Goal: Task Accomplishment & Management: Manage account settings

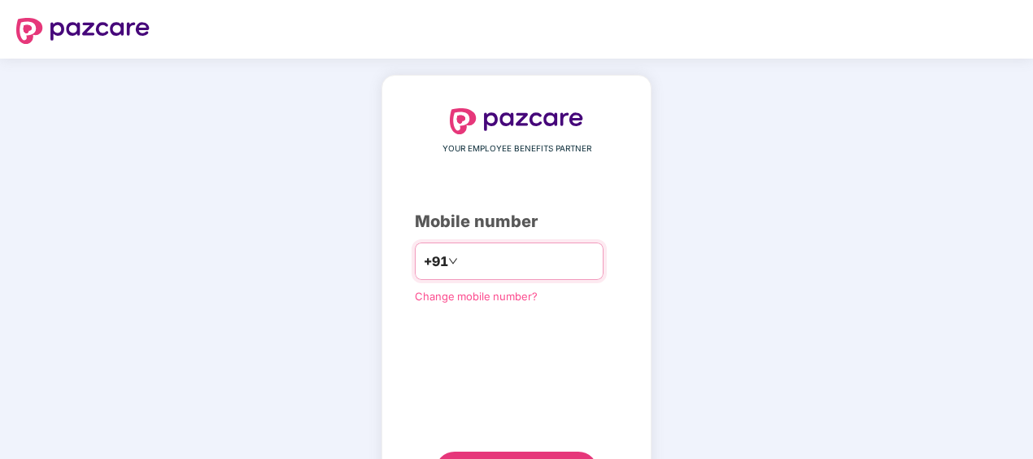
click at [532, 267] on input "number" at bounding box center [527, 261] width 133 height 26
type input "**********"
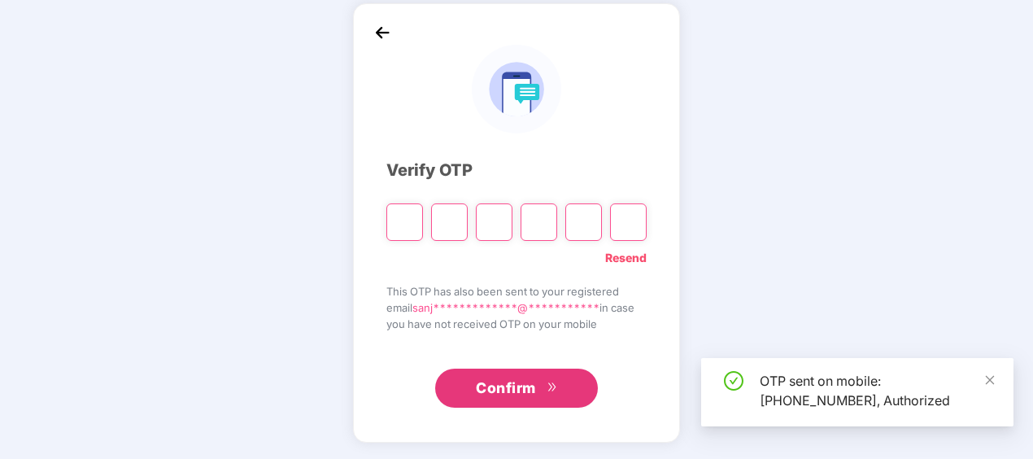
scroll to position [72, 0]
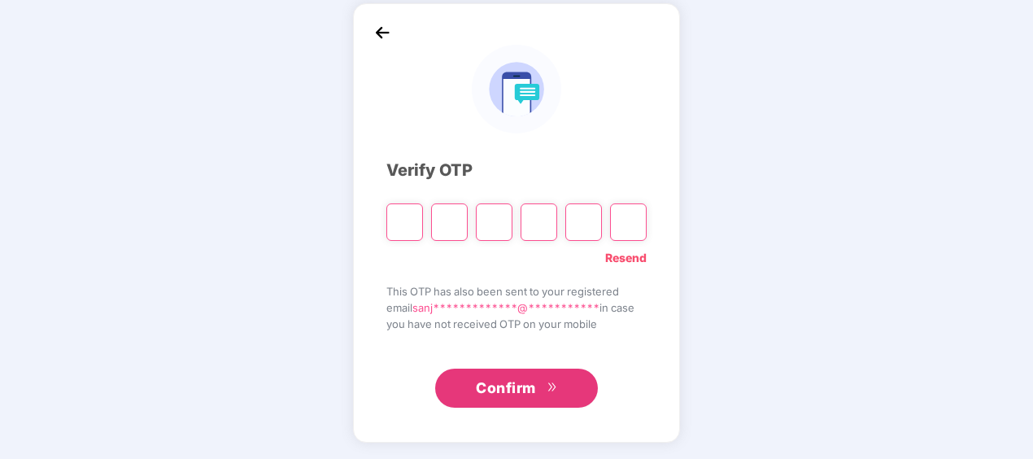
type input "*"
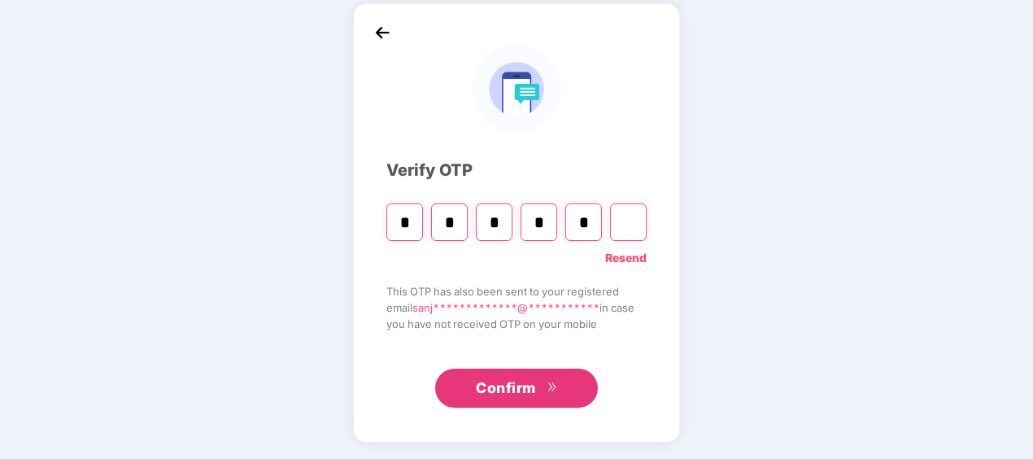
type input "*"
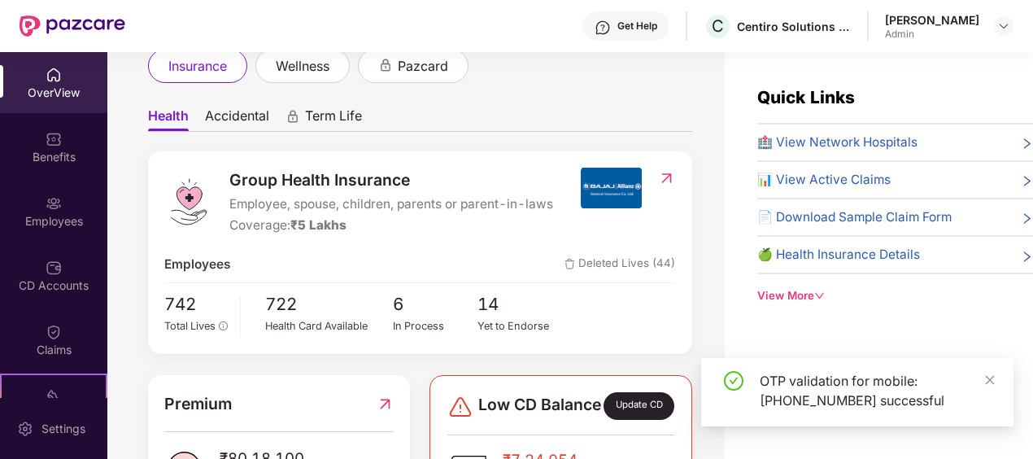
scroll to position [0, 0]
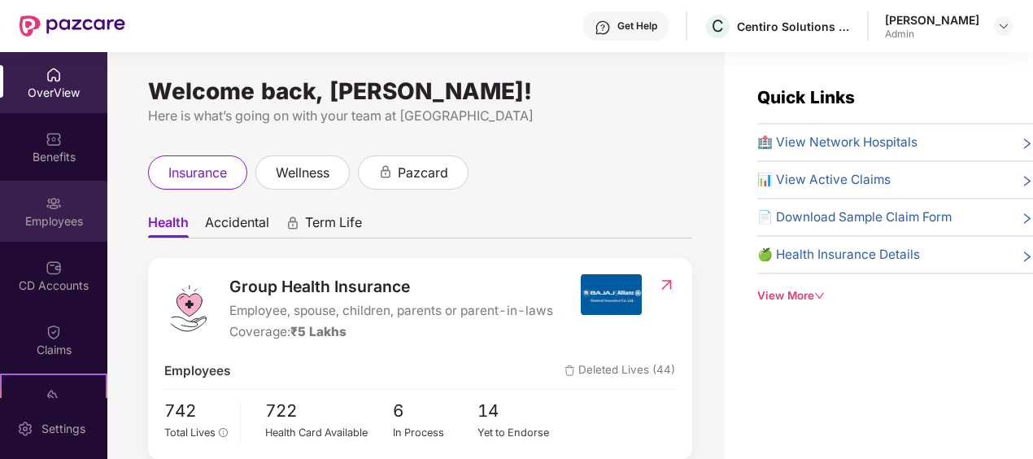
click at [33, 184] on div "Employees" at bounding box center [53, 211] width 107 height 61
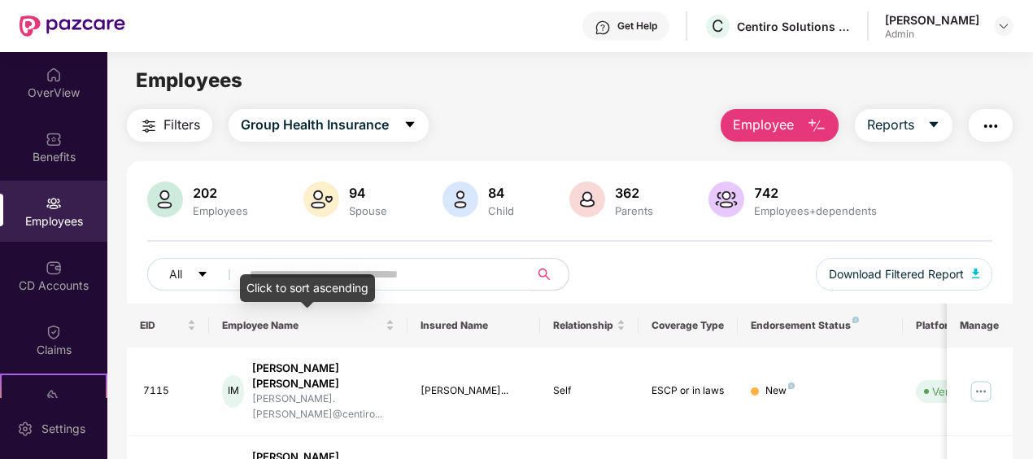
click at [360, 273] on input "text" at bounding box center [379, 274] width 258 height 24
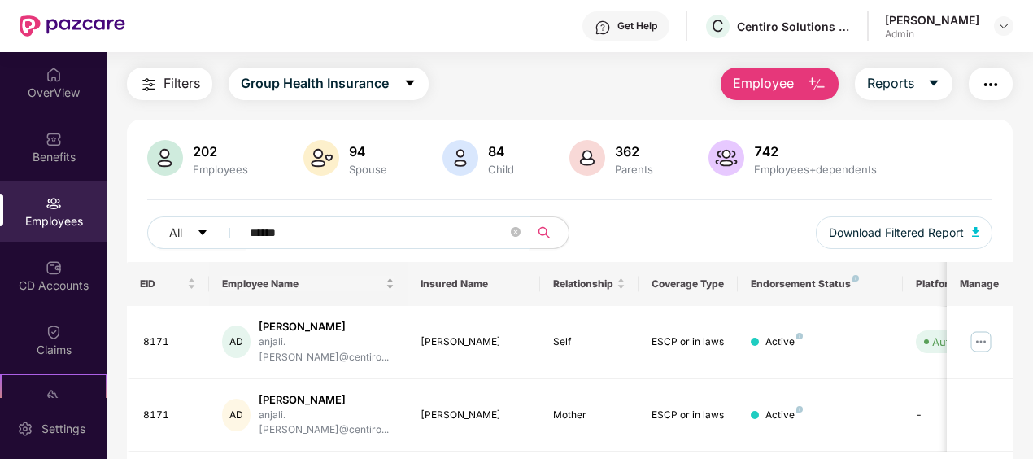
scroll to position [64, 0]
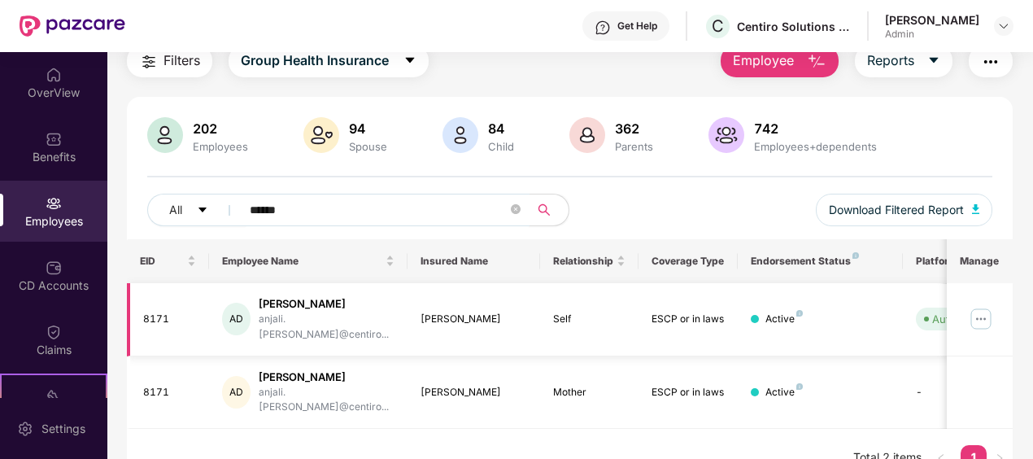
type input "******"
click at [989, 308] on img at bounding box center [981, 319] width 26 height 26
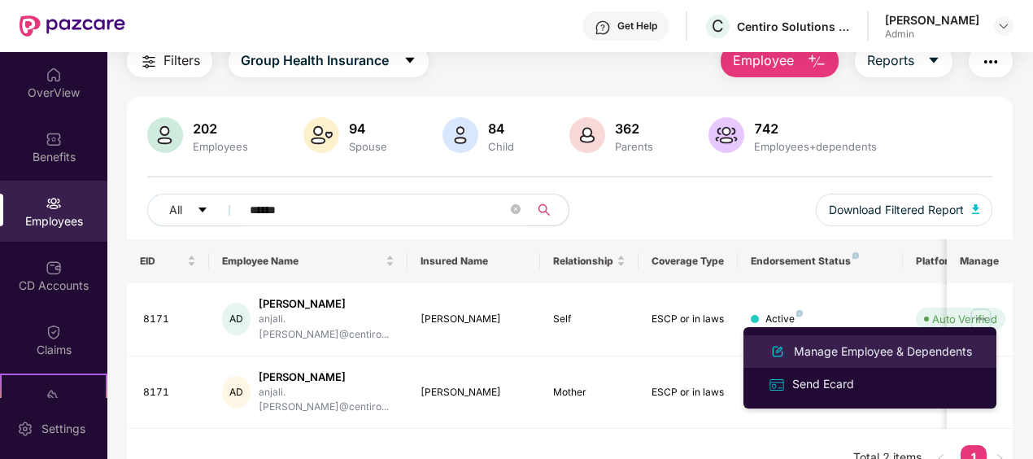
click at [839, 355] on div "Manage Employee & Dependents" at bounding box center [882, 351] width 185 height 18
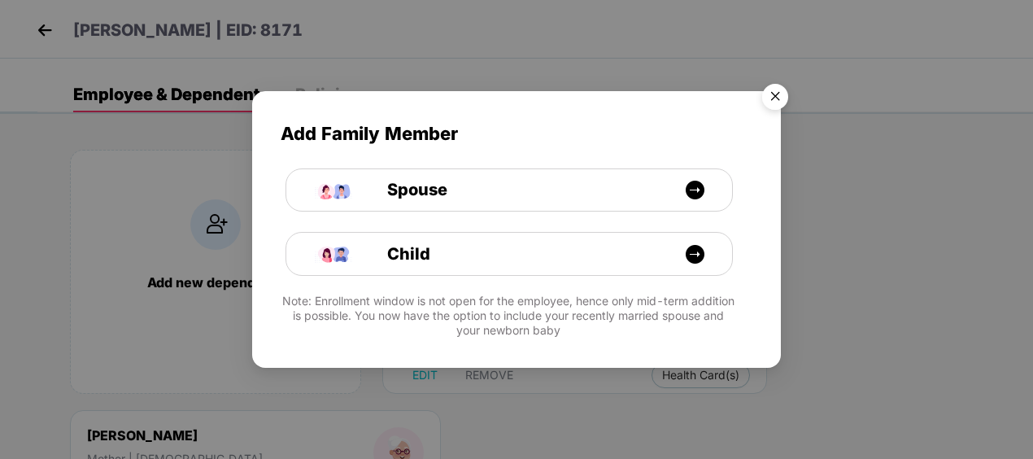
click at [776, 95] on img "Close" at bounding box center [775, 99] width 46 height 46
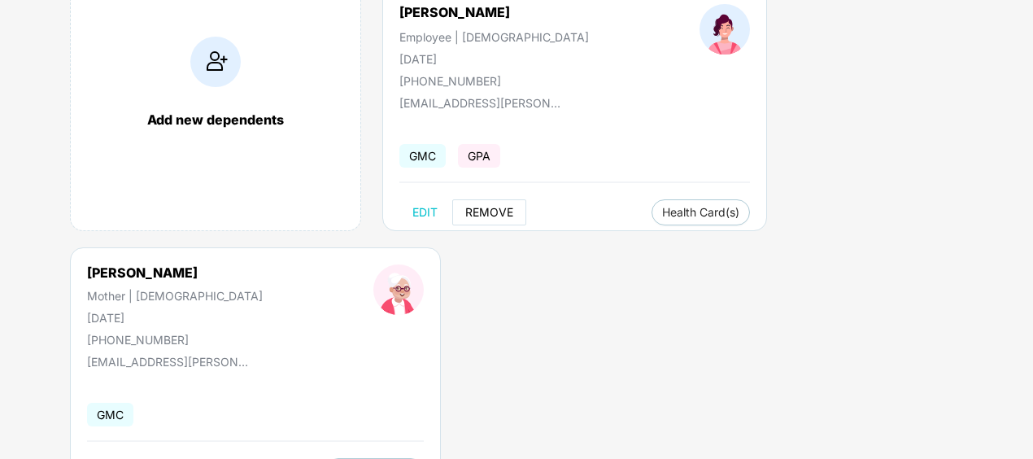
scroll to position [81, 0]
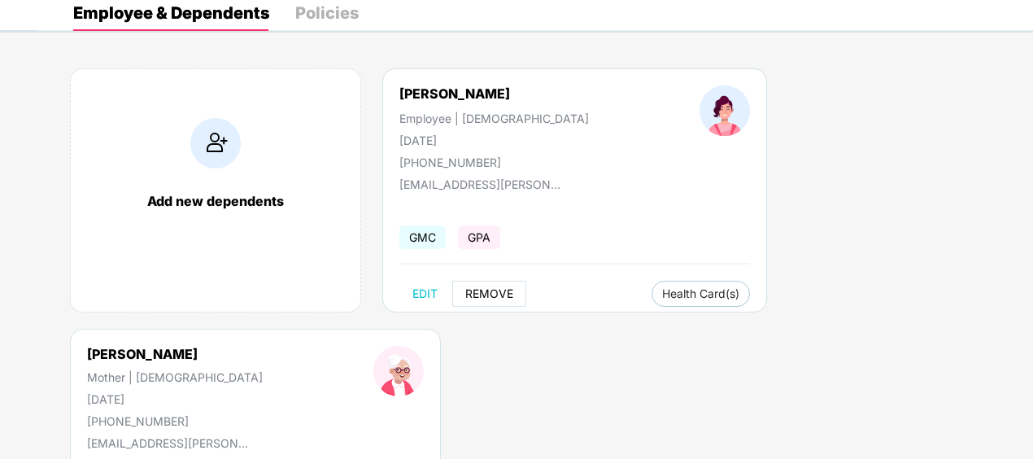
click at [496, 294] on span "REMOVE" at bounding box center [489, 293] width 48 height 13
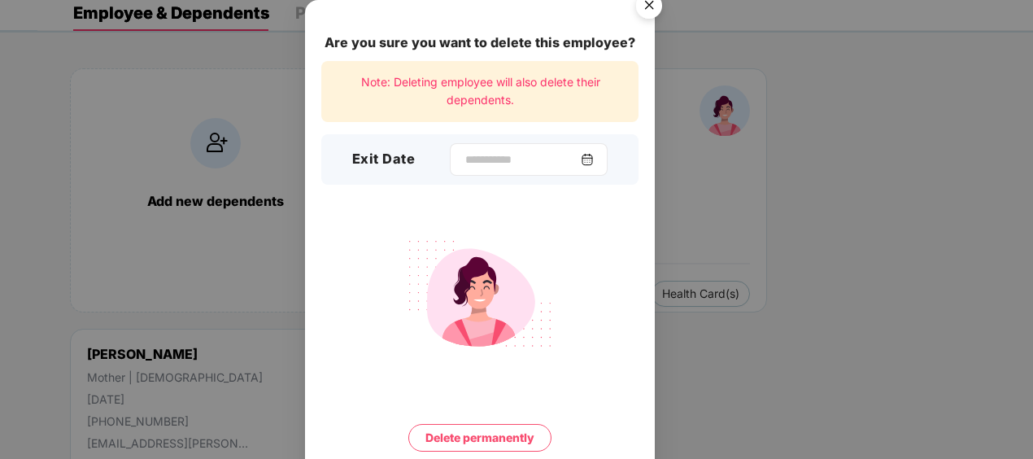
click at [607, 161] on div at bounding box center [529, 159] width 158 height 33
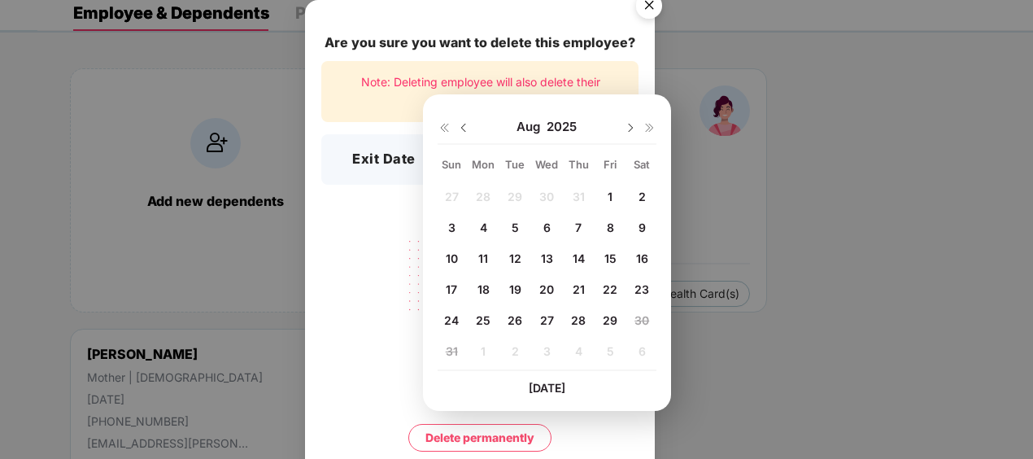
click at [612, 322] on span "29" at bounding box center [610, 320] width 15 height 14
type input "**********"
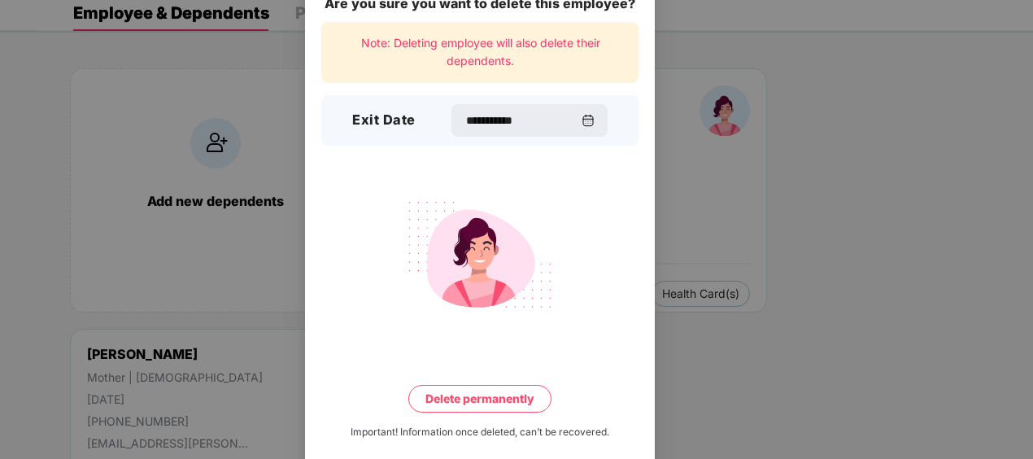
scroll to position [60, 0]
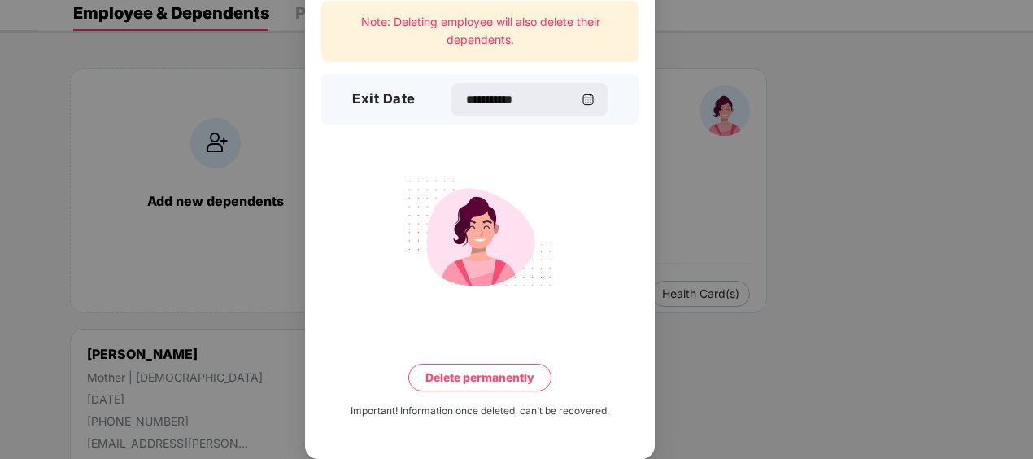
click at [498, 371] on button "Delete permanently" at bounding box center [479, 377] width 143 height 28
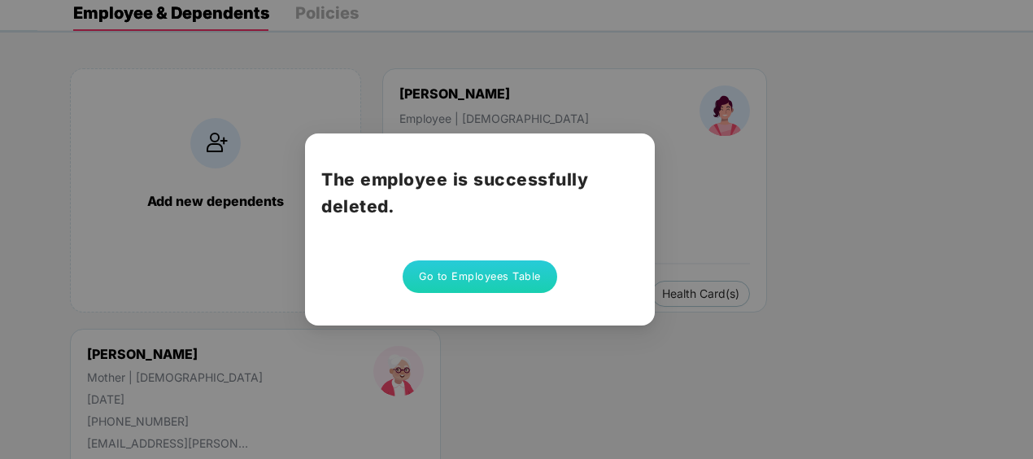
scroll to position [0, 0]
click at [470, 272] on button "Go to Employees Table" at bounding box center [479, 276] width 154 height 33
